Goal: Submit feedback/report problem

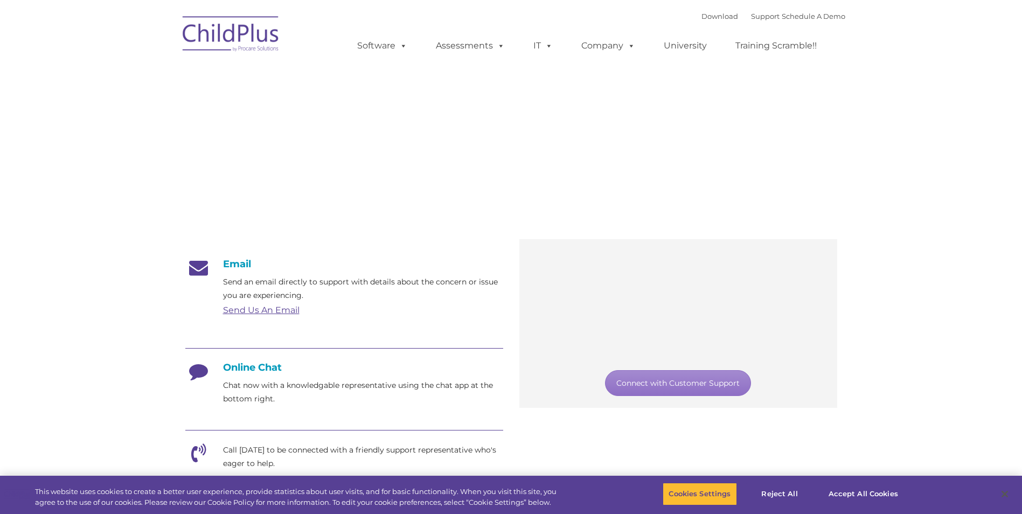
scroll to position [317, 0]
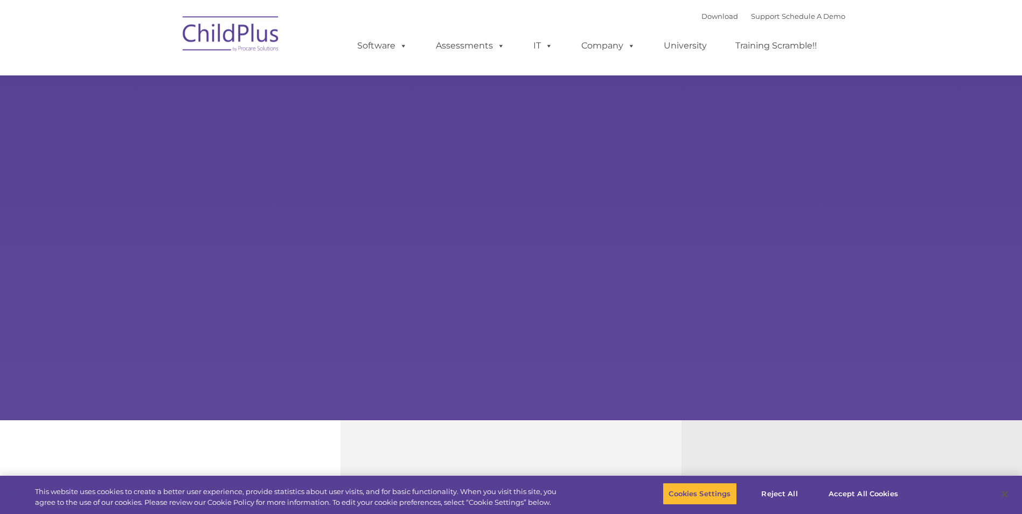
select select "MEDIUM"
click at [773, 151] on div "Learn More Request a Demo The Future of ChildPlus is Here! Boost your productiv…" at bounding box center [511, 210] width 1022 height 420
click at [872, 494] on button "Accept All Cookies" at bounding box center [862, 494] width 81 height 23
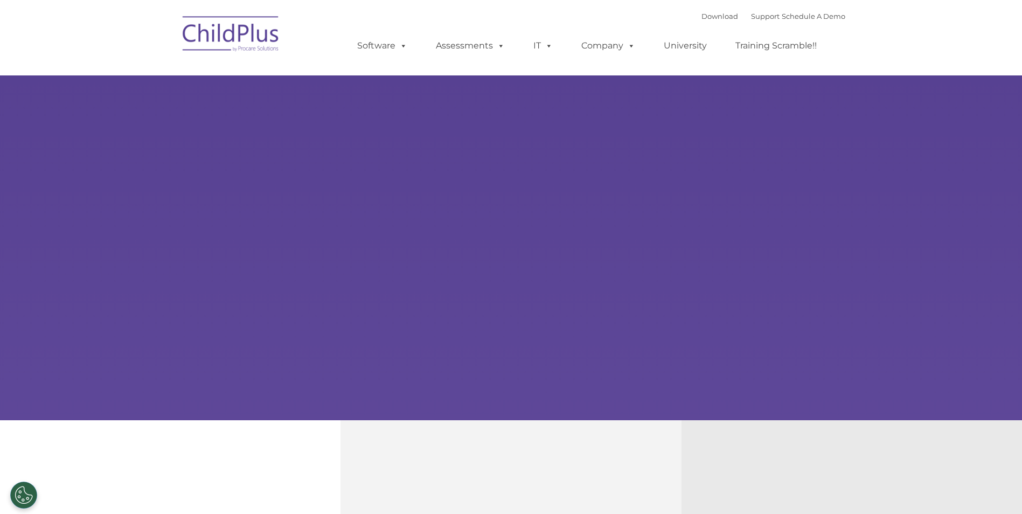
select select "MEDIUM"
